Goal: Find specific page/section: Find specific page/section

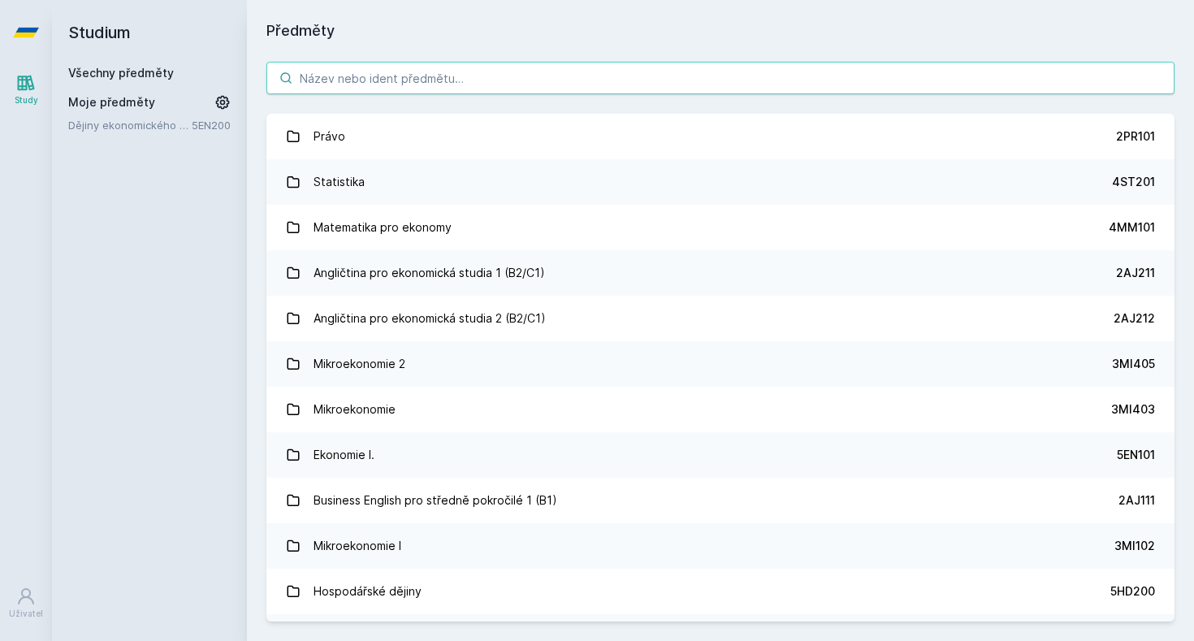
click at [504, 71] on input "search" at bounding box center [720, 78] width 908 height 32
paste input "4IT111"
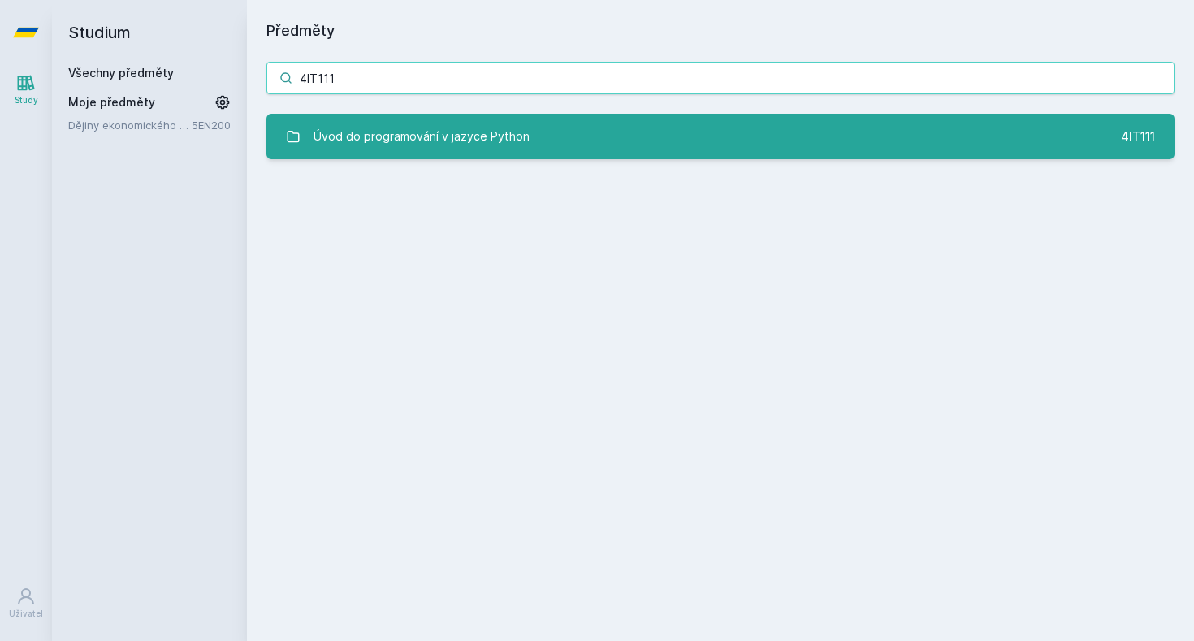
type input "4IT111"
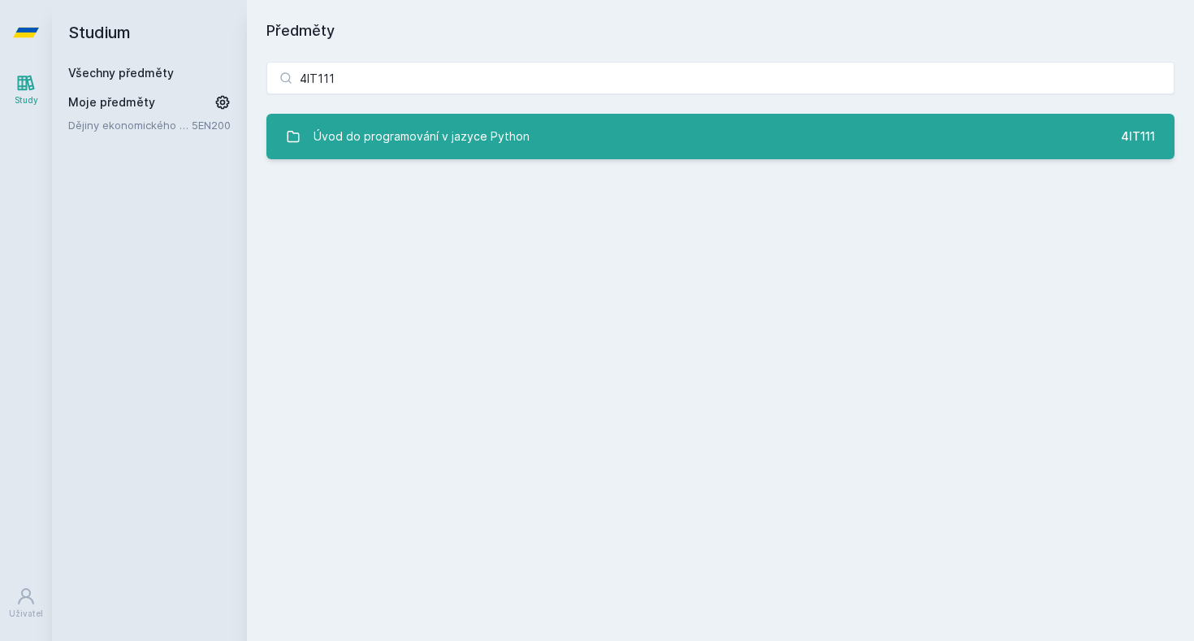
click at [478, 143] on div "Úvod do programování v jazyce Python" at bounding box center [421, 136] width 216 height 32
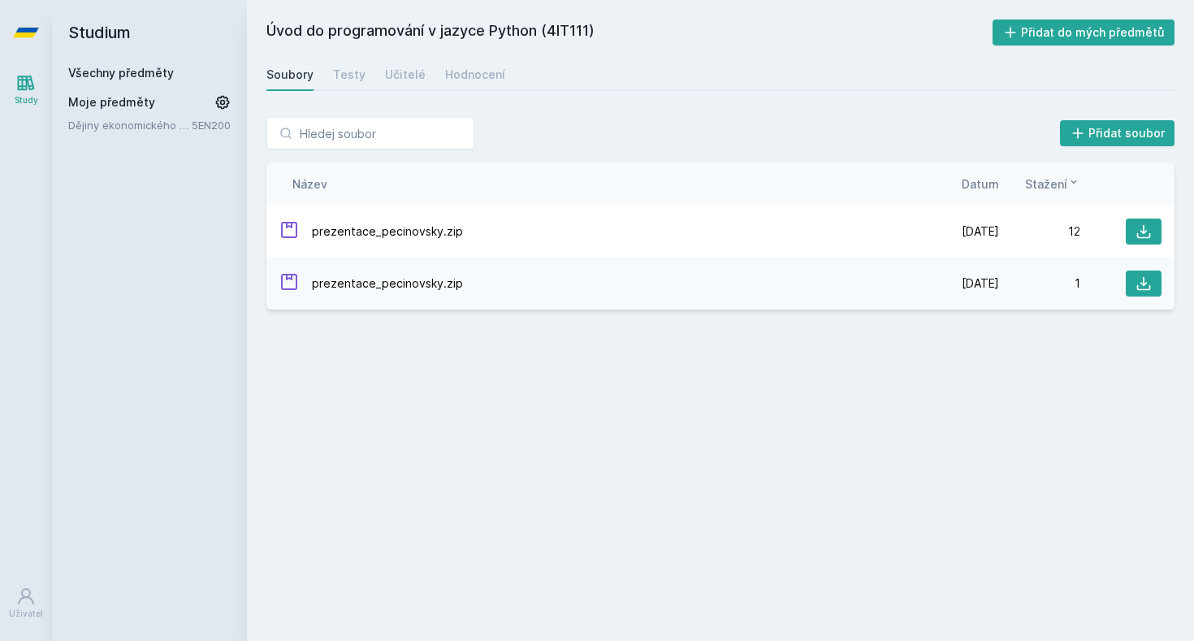
click at [472, 90] on div "Soubory Testy Učitelé Hodnocení" at bounding box center [720, 74] width 908 height 32
click at [478, 76] on div "Hodnocení" at bounding box center [475, 75] width 60 height 16
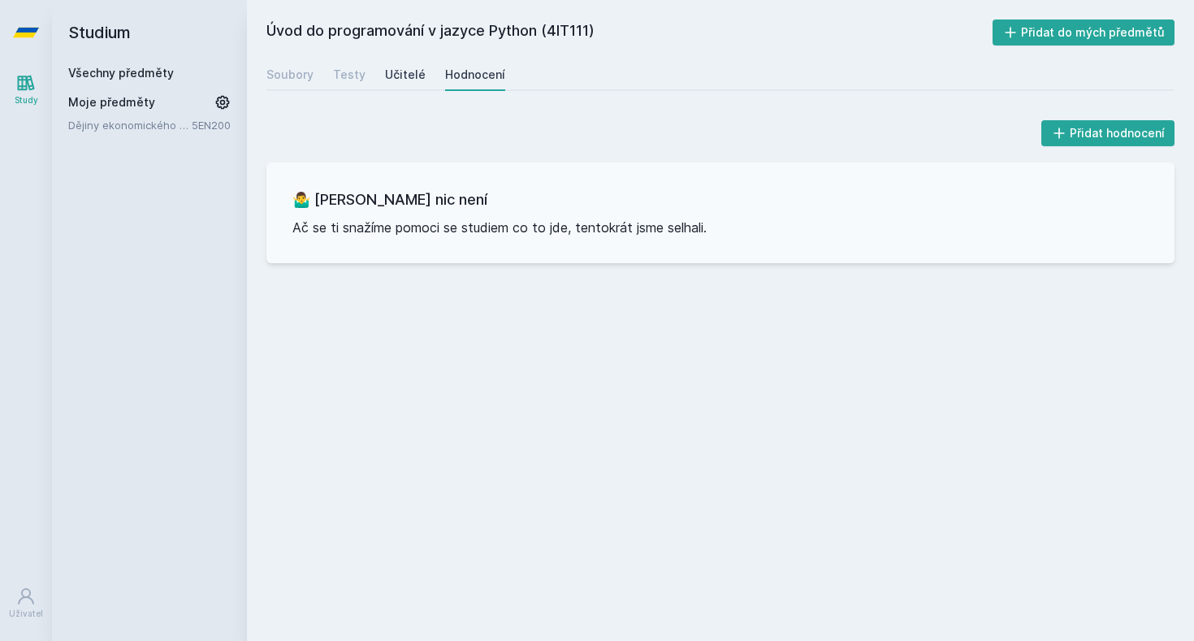
click at [404, 72] on div "Učitelé" at bounding box center [405, 75] width 41 height 16
click at [348, 67] on div "Testy" at bounding box center [349, 75] width 32 height 16
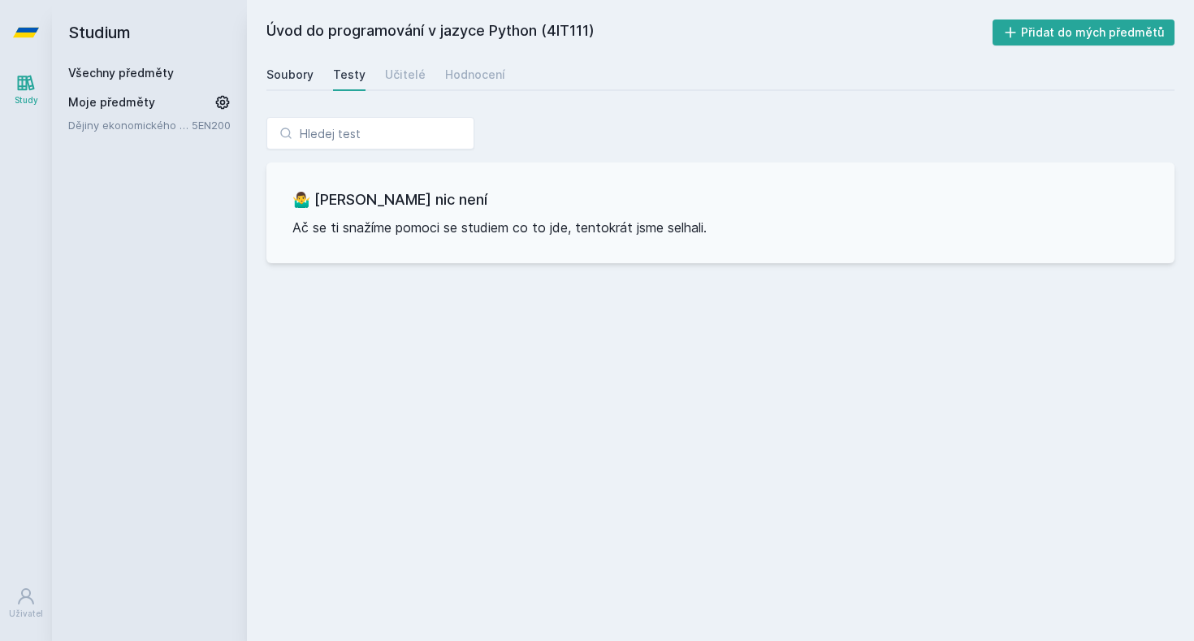
click at [280, 70] on div "Soubory" at bounding box center [289, 75] width 47 height 16
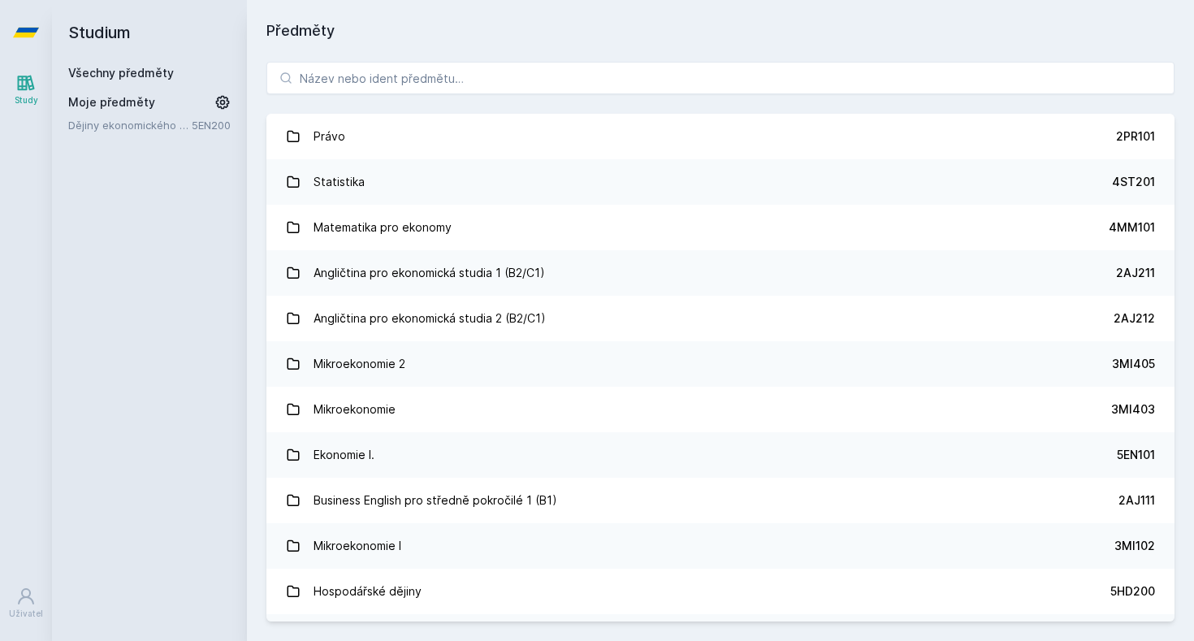
click at [555, 59] on div "Právo 2PR101 Statistika 4ST201 Matematika pro ekonomy 4MM101 Angličtina pro eko…" at bounding box center [720, 341] width 947 height 599
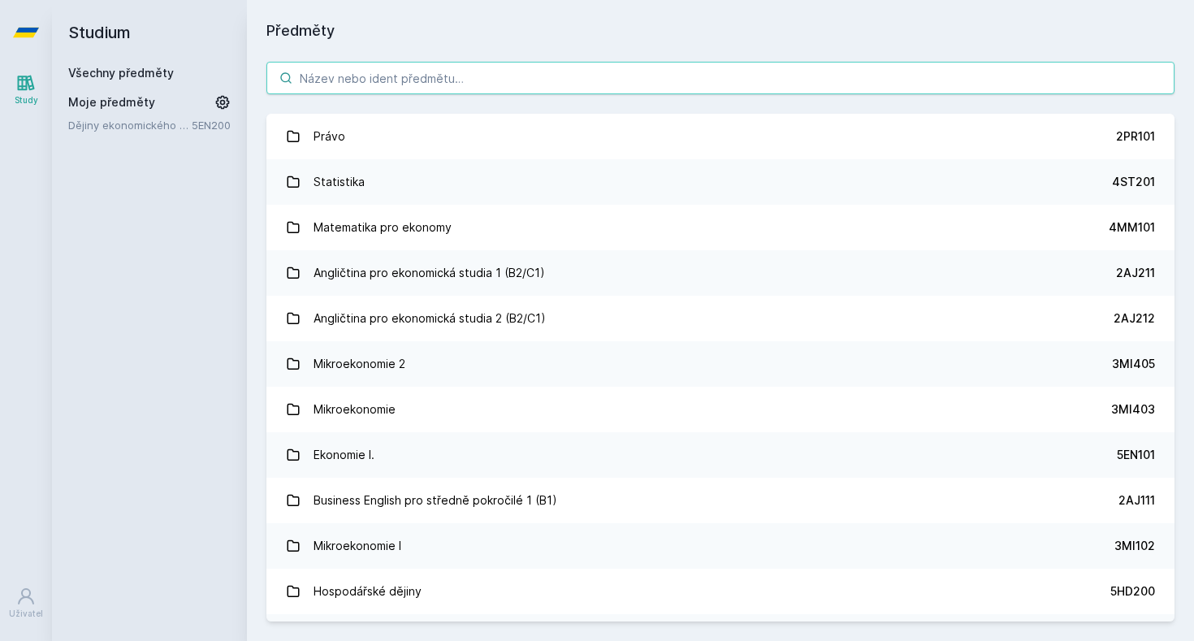
click at [553, 84] on input "search" at bounding box center [720, 78] width 908 height 32
paste input "4IT336"
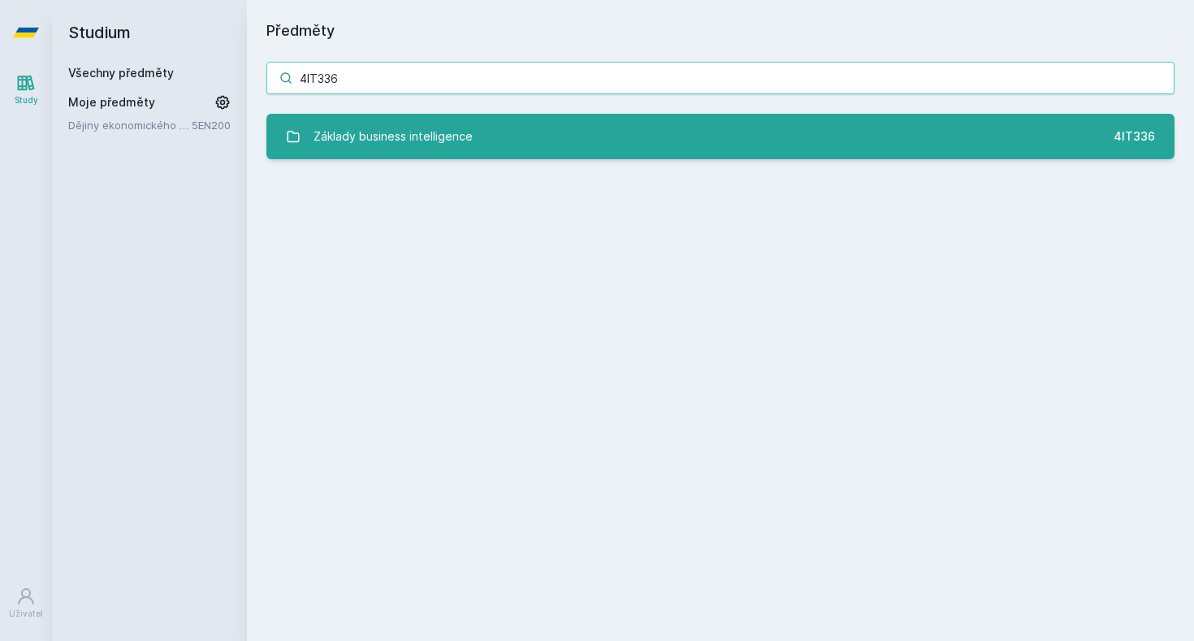
type input "4IT336"
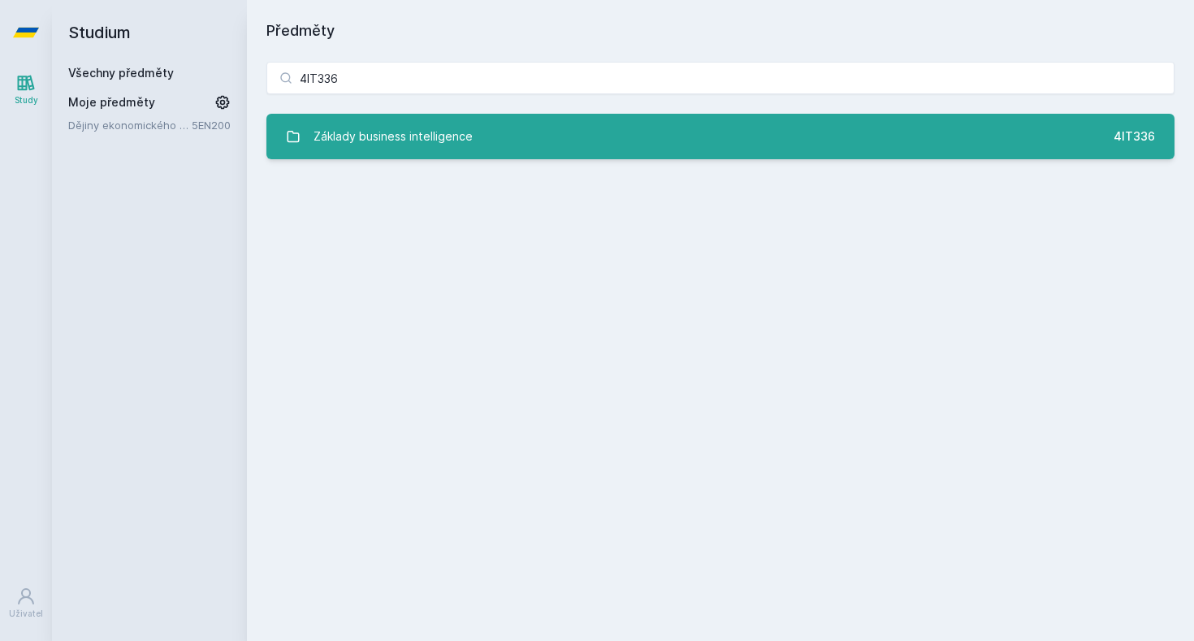
click at [529, 140] on link "Základy business intelligence 4IT336" at bounding box center [720, 136] width 908 height 45
